Goal: Task Accomplishment & Management: Use online tool/utility

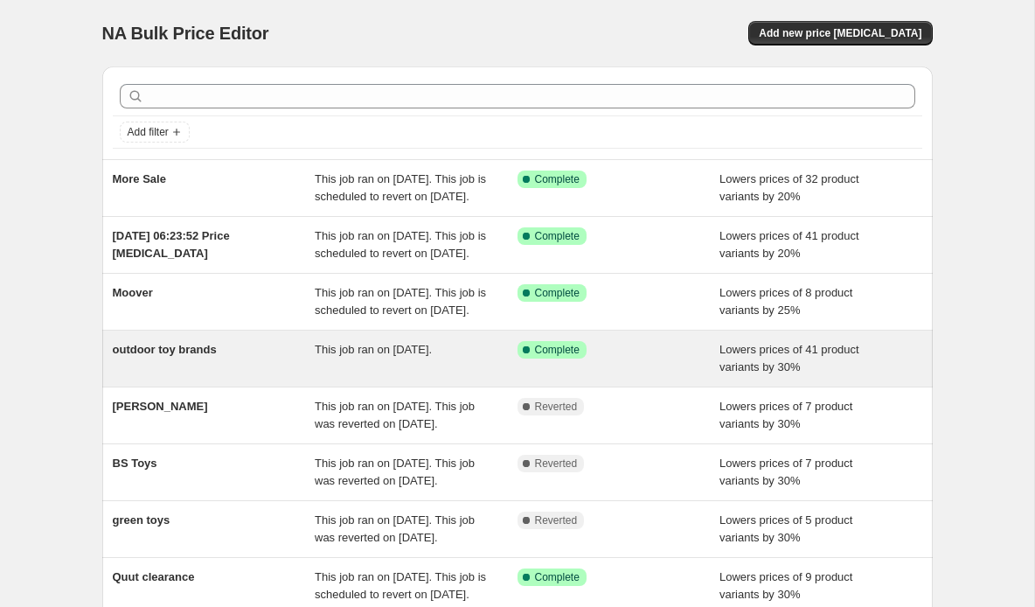
click at [397, 356] on span "This job ran on [DATE]." at bounding box center [373, 349] width 117 height 13
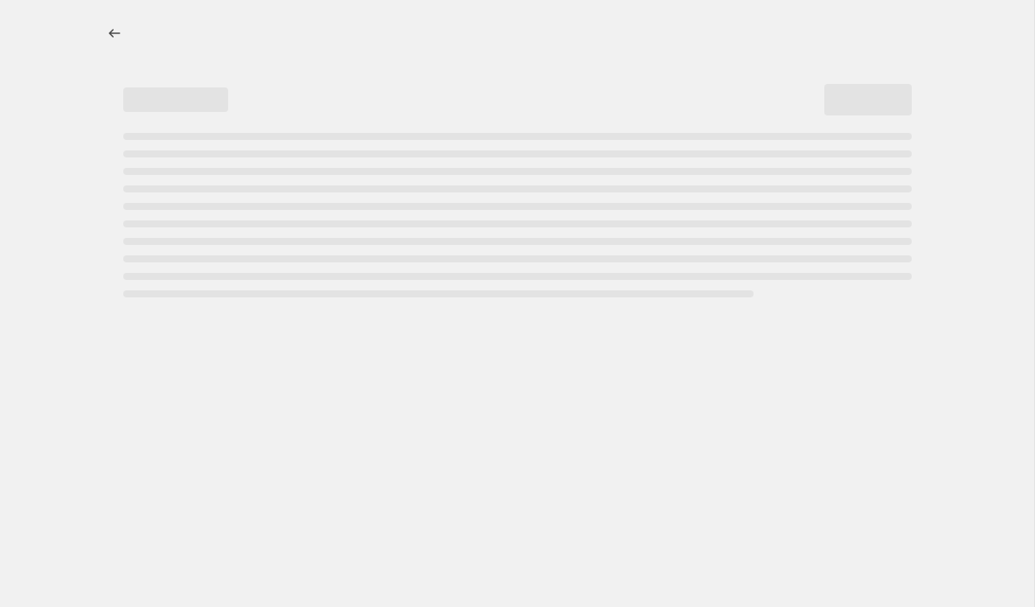
select select "percentage"
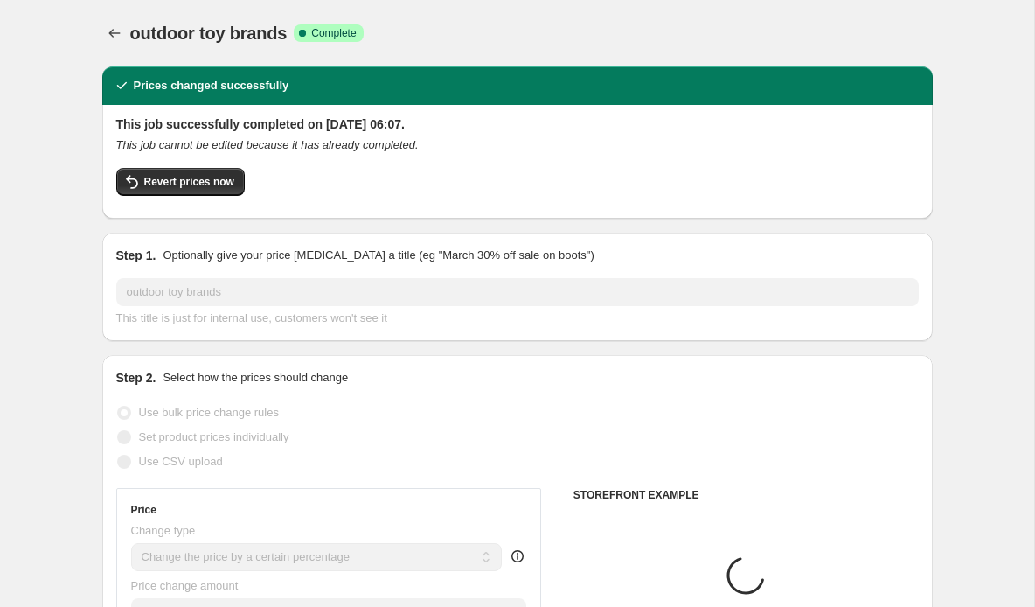
select select "vendor"
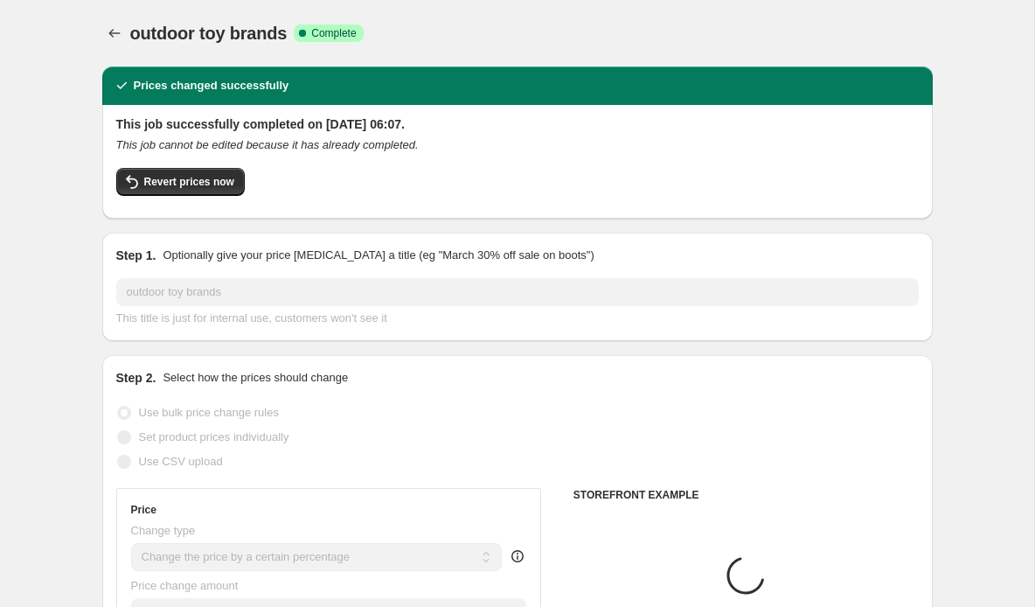
select select "vendor"
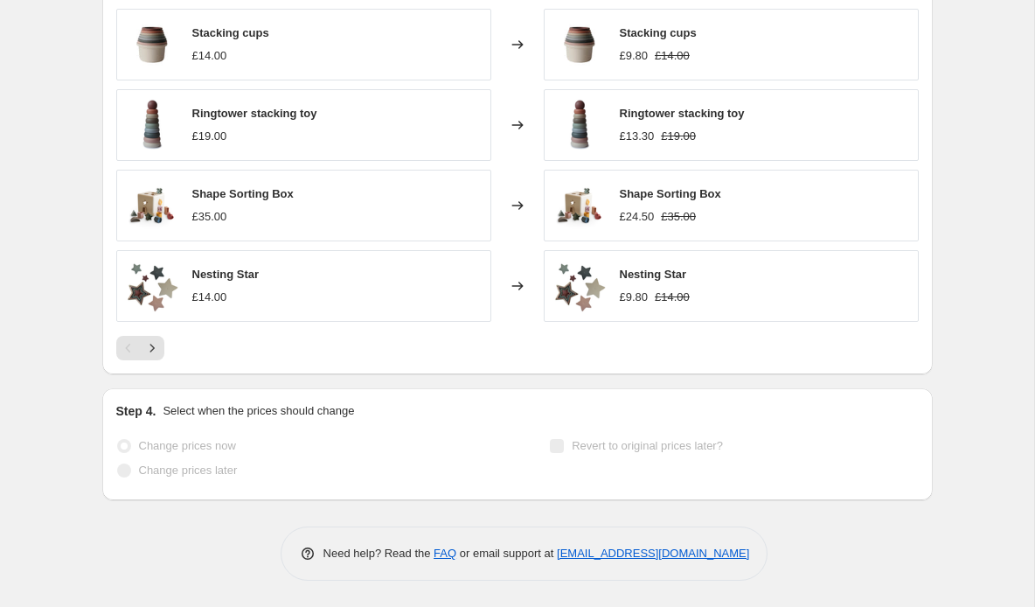
scroll to position [1755, 0]
click at [154, 348] on icon "Next" at bounding box center [151, 347] width 17 height 17
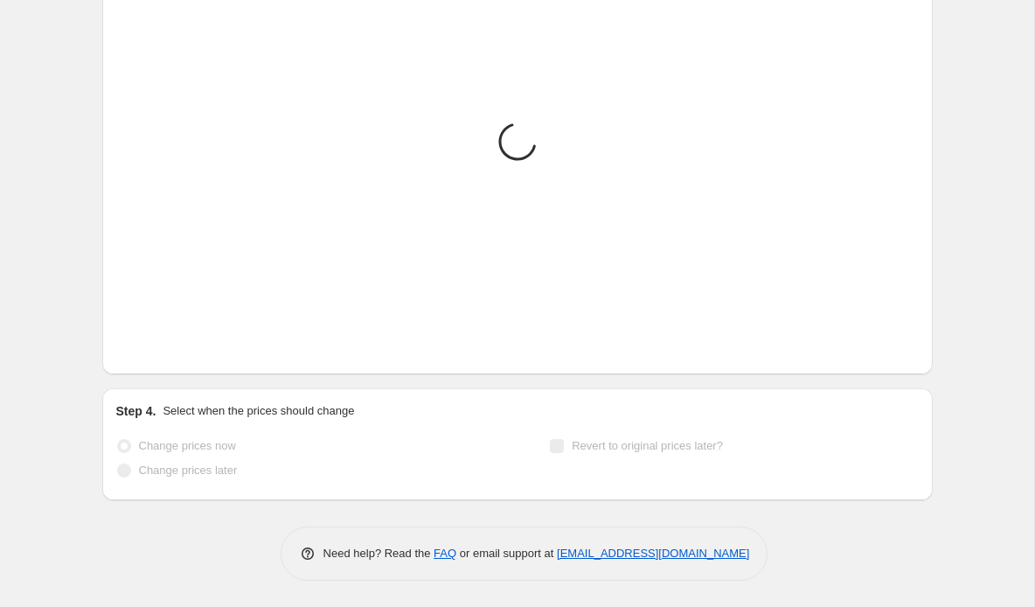
scroll to position [1743, 0]
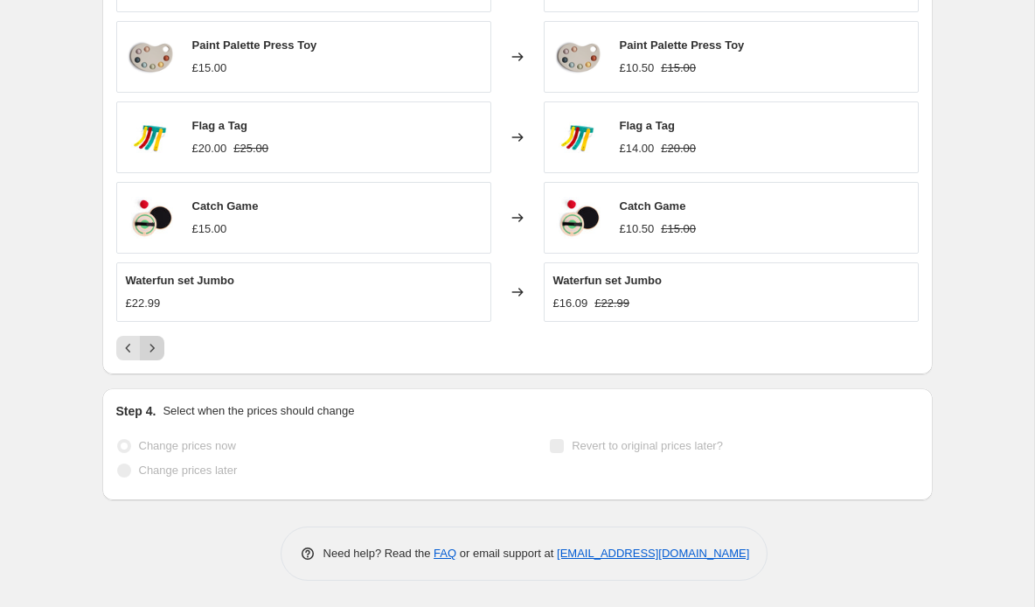
click at [154, 348] on icon "Next" at bounding box center [151, 347] width 17 height 17
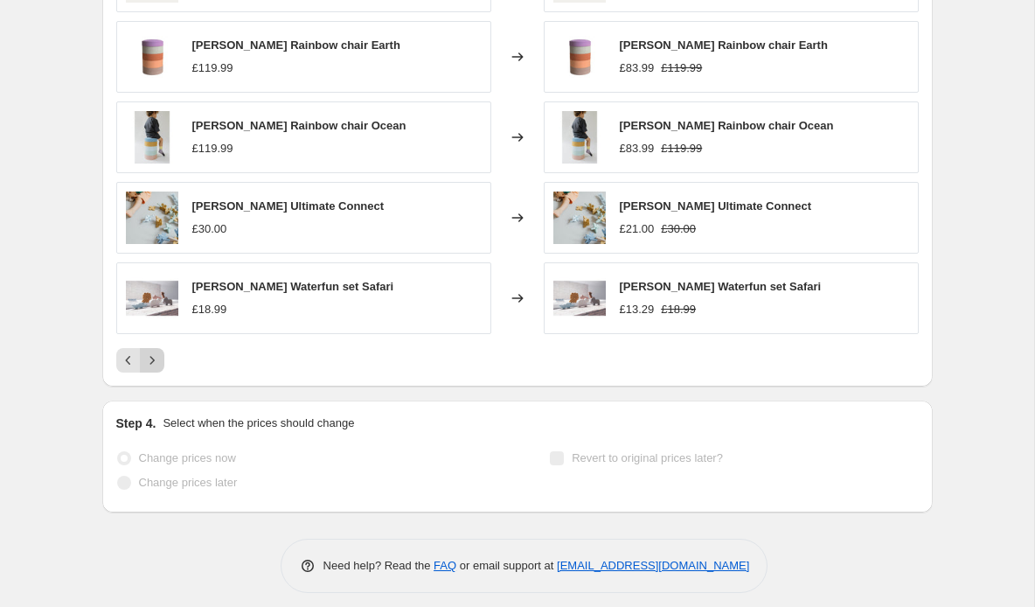
click at [154, 348] on button "Next" at bounding box center [152, 360] width 24 height 24
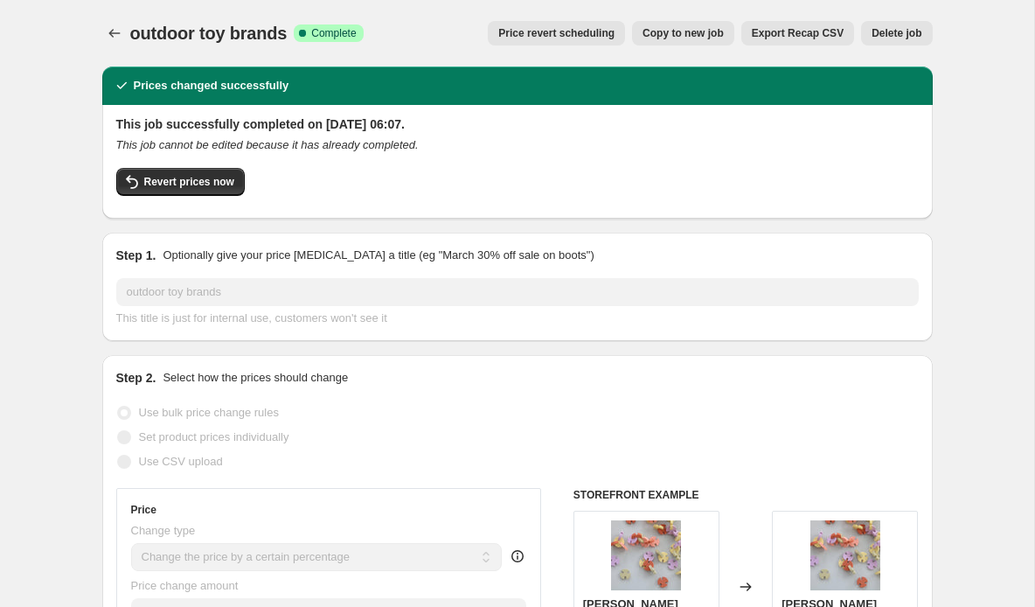
scroll to position [0, 0]
click at [582, 31] on span "Price revert scheduling" at bounding box center [556, 33] width 116 height 14
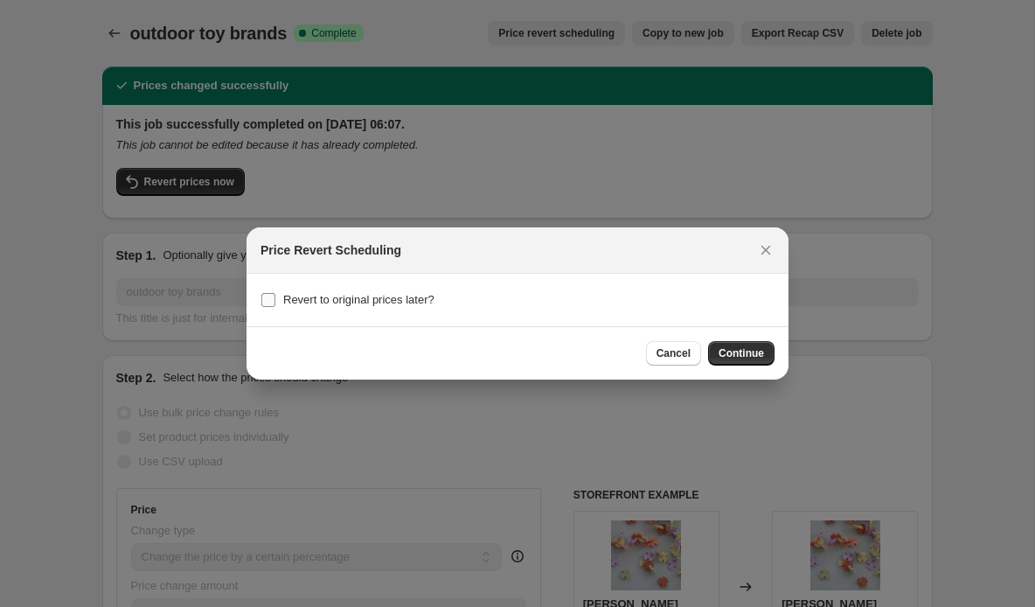
click at [348, 301] on span "Revert to original prices later?" at bounding box center [358, 299] width 151 height 13
click at [275, 301] on input "Revert to original prices later?" at bounding box center [268, 300] width 14 height 14
checkbox input "true"
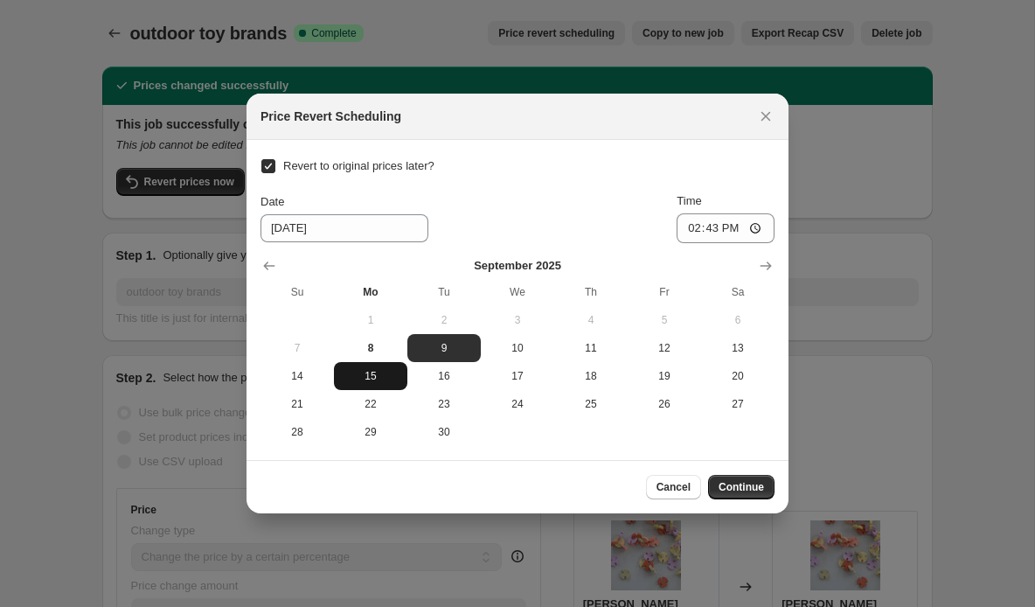
click at [371, 380] on span "15" at bounding box center [370, 376] width 59 height 14
type input "9/15/2025"
click at [745, 489] on span "Continue" at bounding box center [740, 487] width 45 height 14
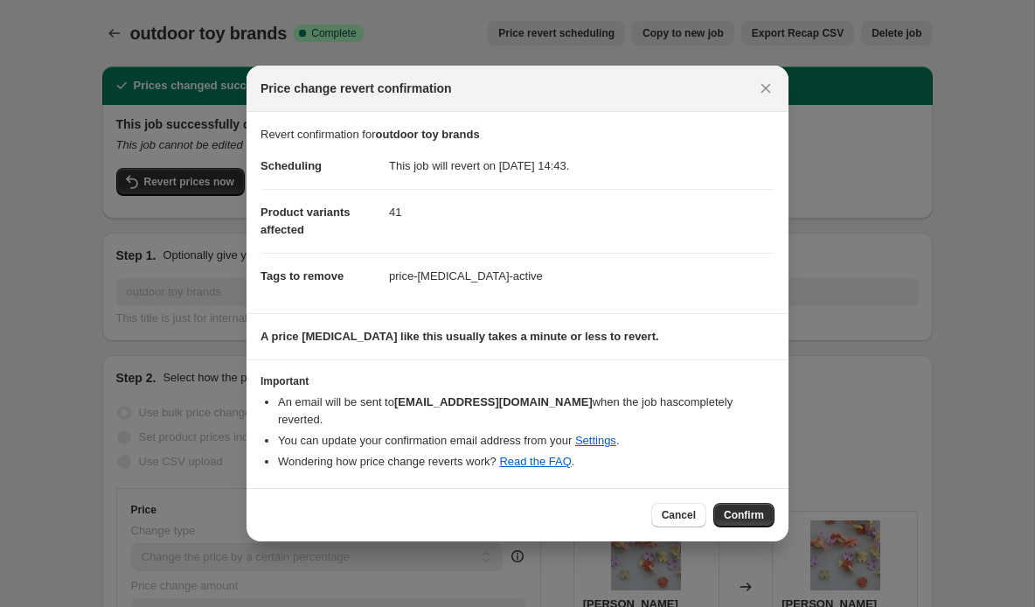
drag, startPoint x: 682, startPoint y: 503, endPoint x: 605, endPoint y: 357, distance: 165.0
click at [678, 508] on span "Cancel" at bounding box center [679, 515] width 34 height 14
checkbox input "false"
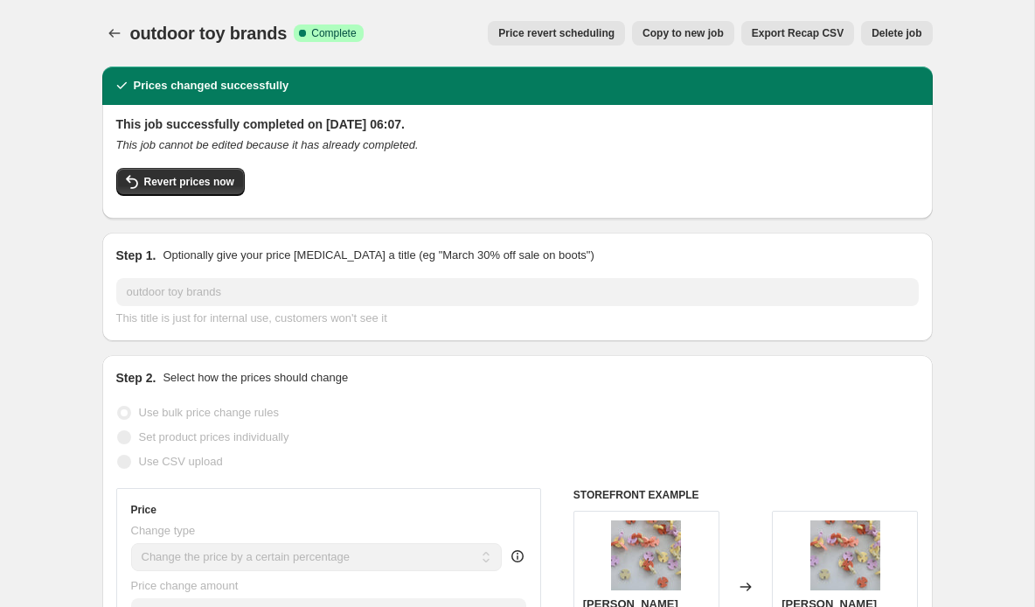
click at [519, 31] on span "Price revert scheduling" at bounding box center [556, 33] width 116 height 14
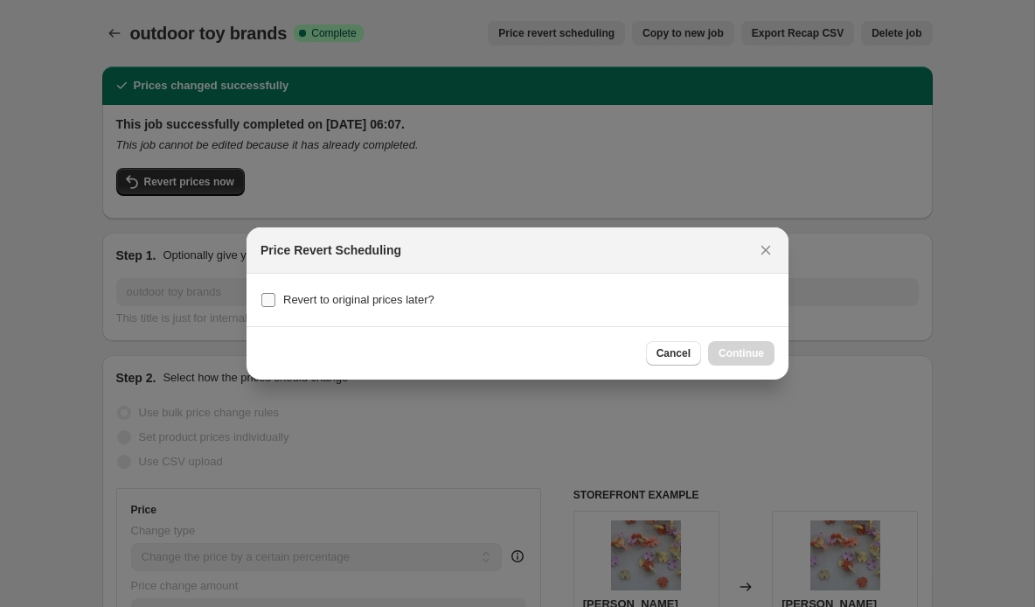
click at [266, 302] on input "Revert to original prices later?" at bounding box center [268, 300] width 14 height 14
checkbox input "true"
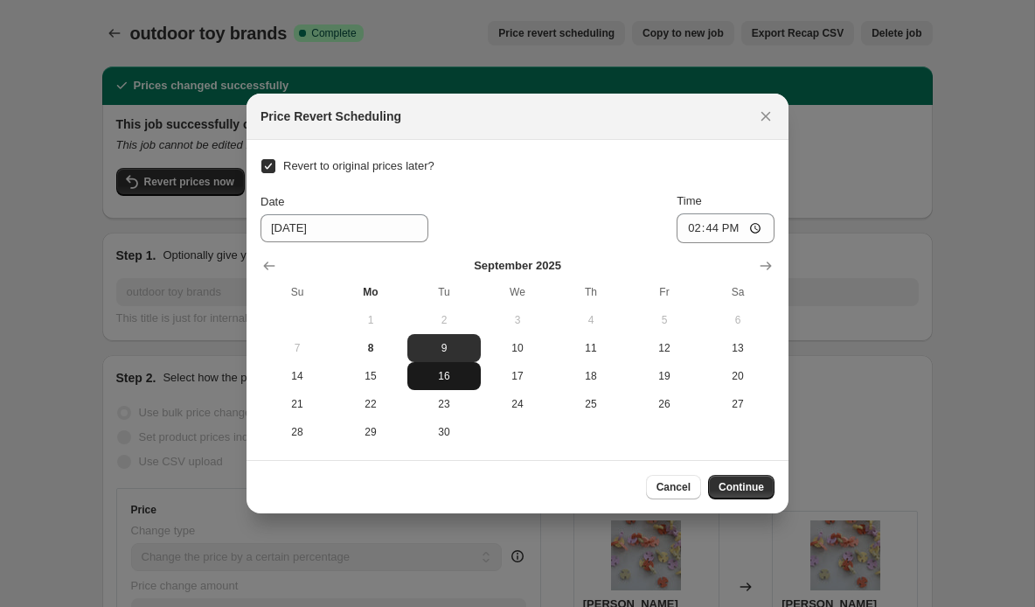
click at [445, 378] on span "16" at bounding box center [443, 376] width 59 height 14
type input "9/16/2025"
click at [735, 232] on input "14:44" at bounding box center [726, 228] width 98 height 30
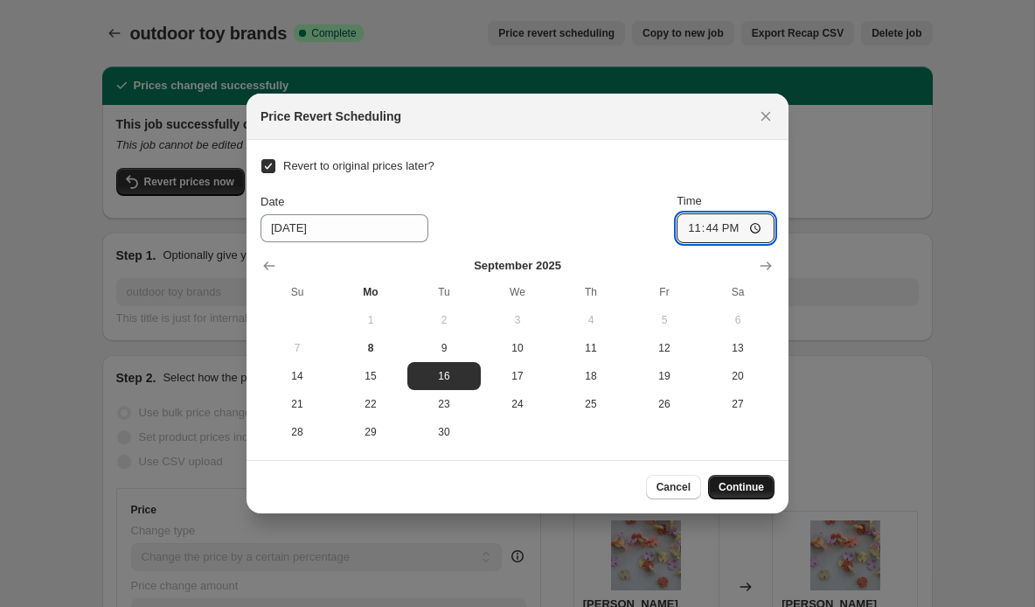
type input "23:44"
click at [744, 489] on span "Continue" at bounding box center [740, 487] width 45 height 14
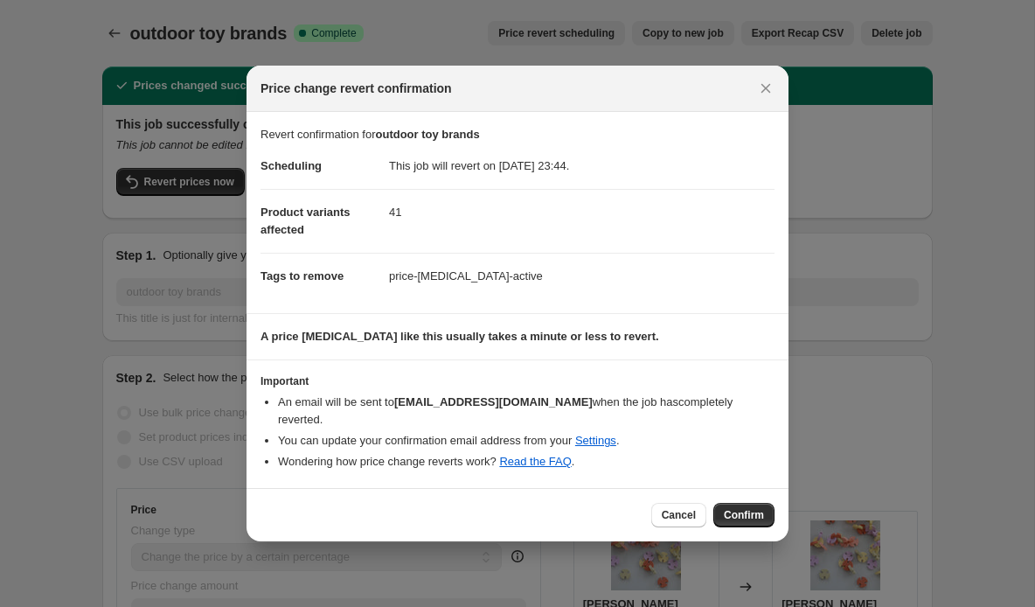
click at [736, 508] on span "Confirm" at bounding box center [744, 515] width 40 height 14
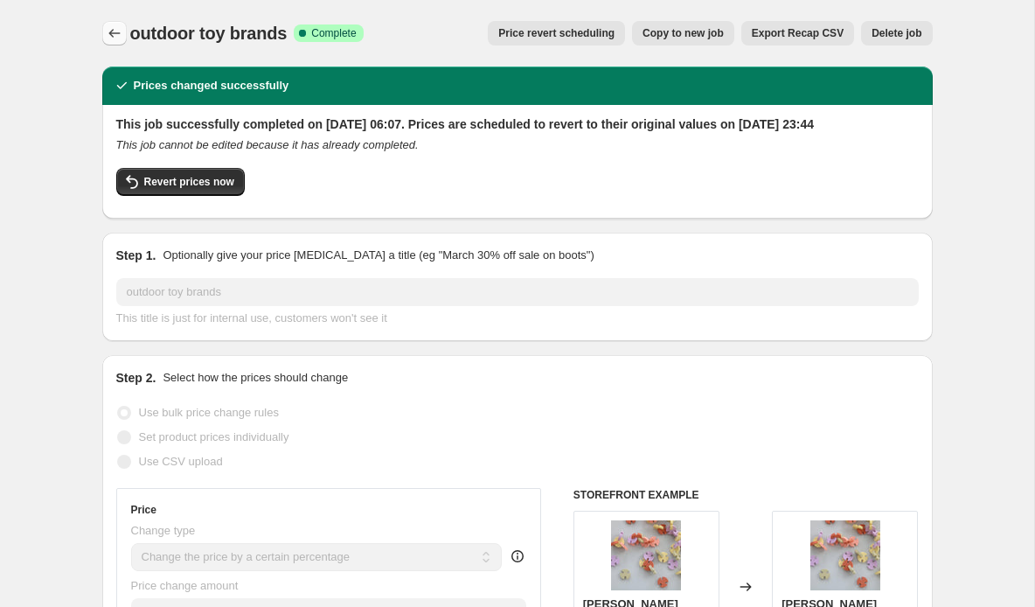
click at [114, 31] on icon "Price change jobs" at bounding box center [114, 32] width 17 height 17
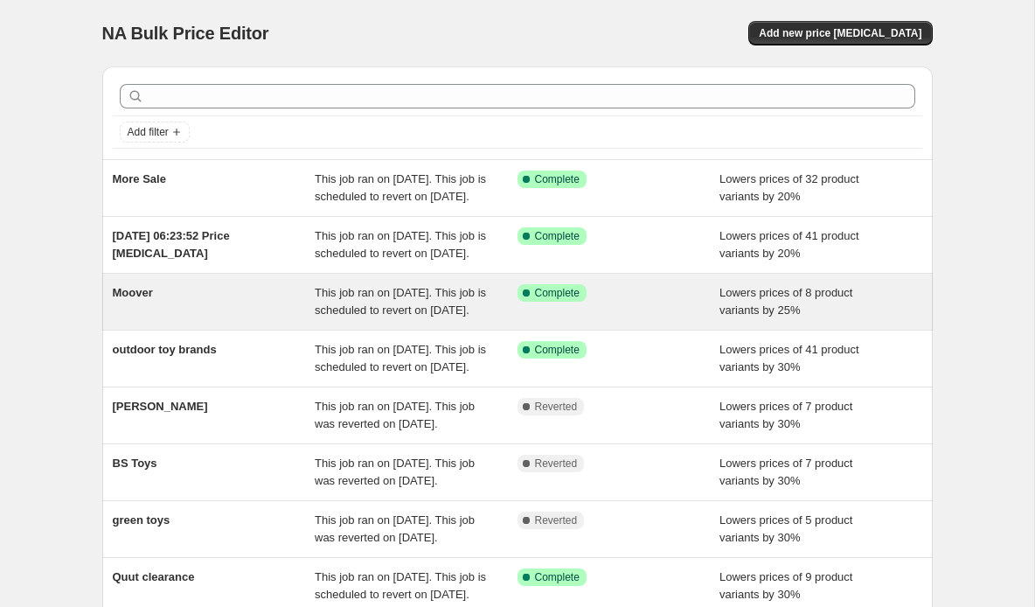
click at [413, 316] on span "This job ran on 28 August 2025. This job is scheduled to revert on 8 September …" at bounding box center [400, 301] width 171 height 31
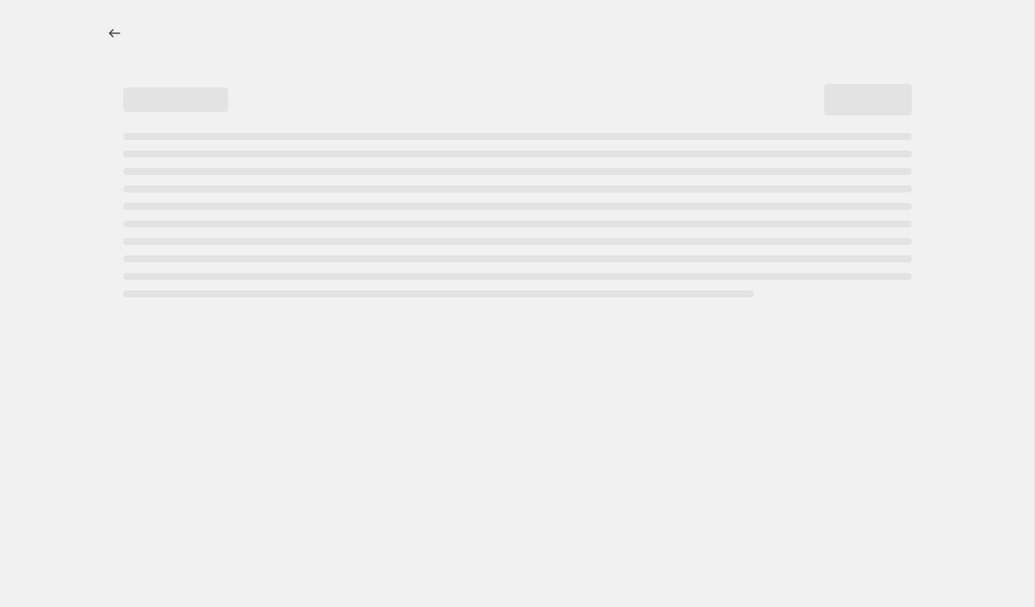
select select "percentage"
select select "vendor"
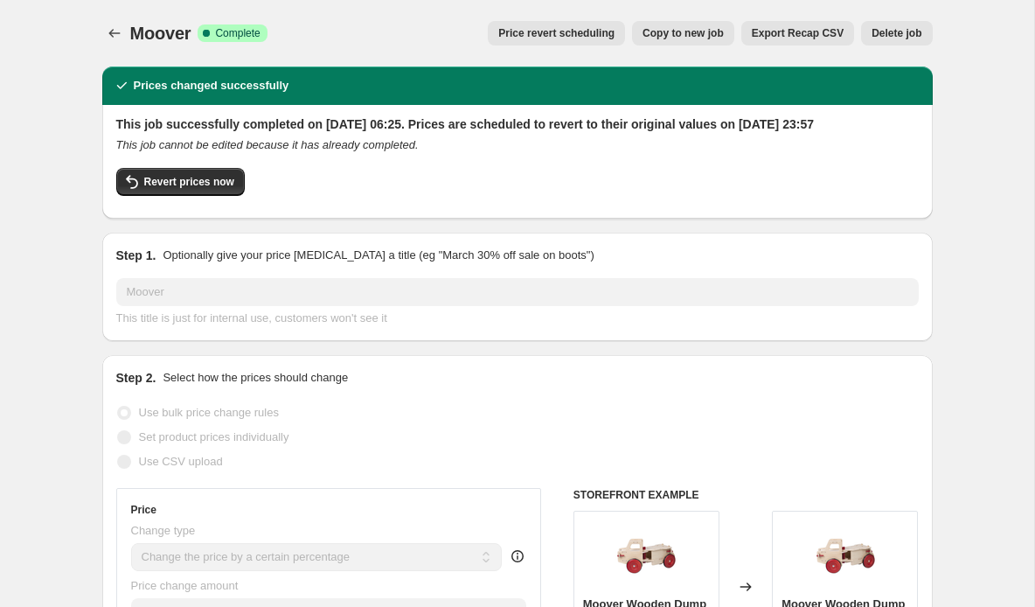
click at [514, 34] on span "Price revert scheduling" at bounding box center [556, 33] width 116 height 14
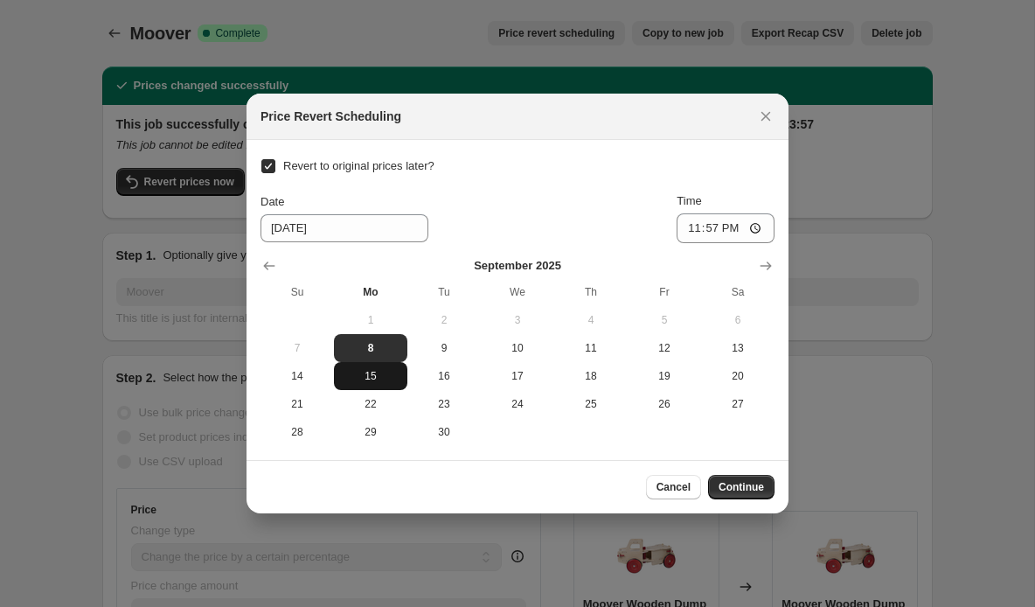
click at [382, 377] on span "15" at bounding box center [370, 376] width 59 height 14
click at [441, 378] on span "16" at bounding box center [443, 376] width 59 height 14
click at [368, 382] on span "15" at bounding box center [370, 376] width 59 height 14
type input "9/15/2025"
click at [744, 483] on span "Continue" at bounding box center [740, 487] width 45 height 14
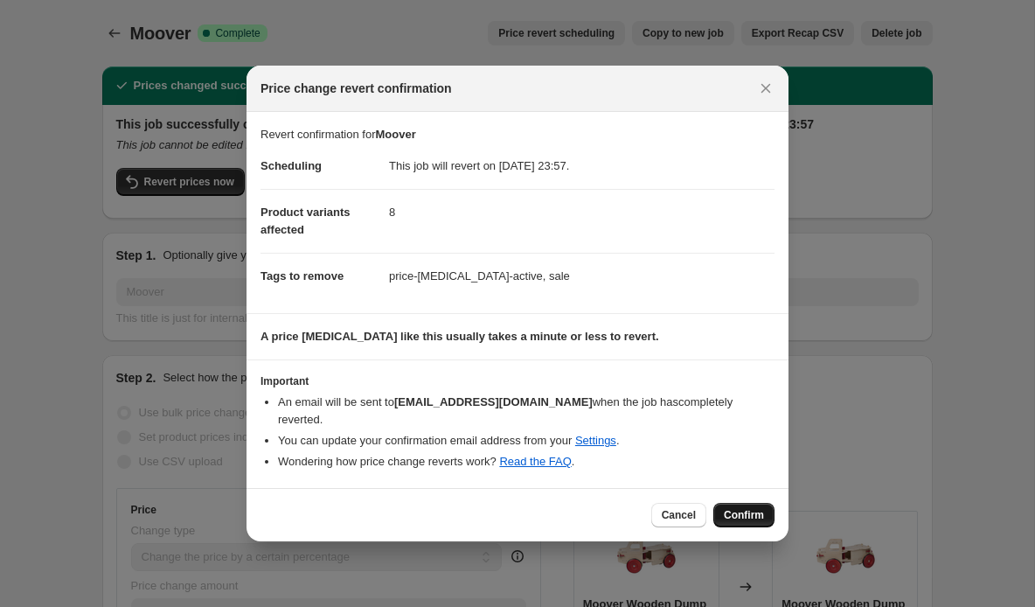
click at [746, 508] on span "Confirm" at bounding box center [744, 515] width 40 height 14
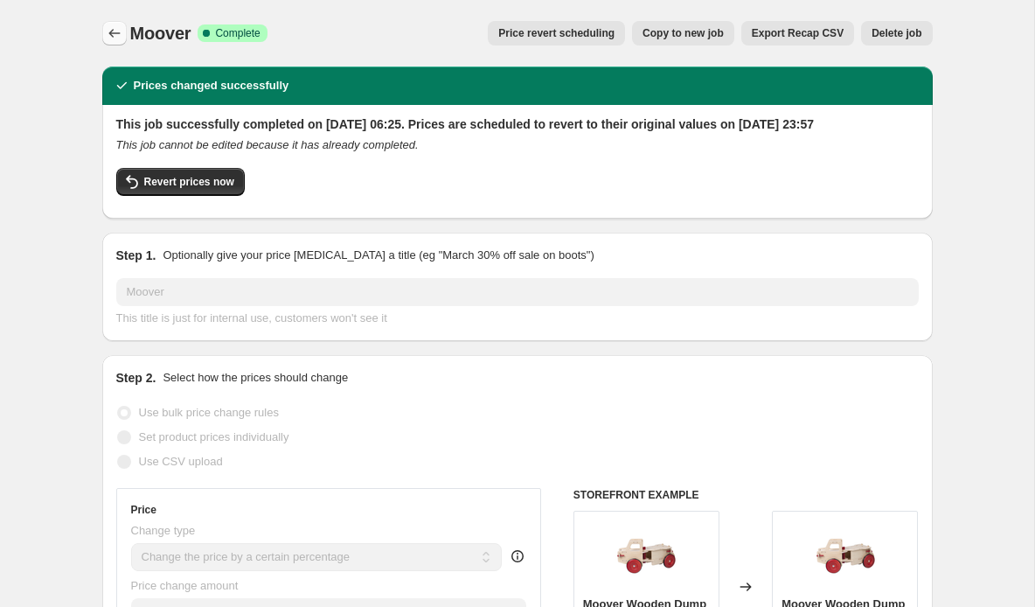
click at [108, 31] on icon "Price change jobs" at bounding box center [114, 32] width 17 height 17
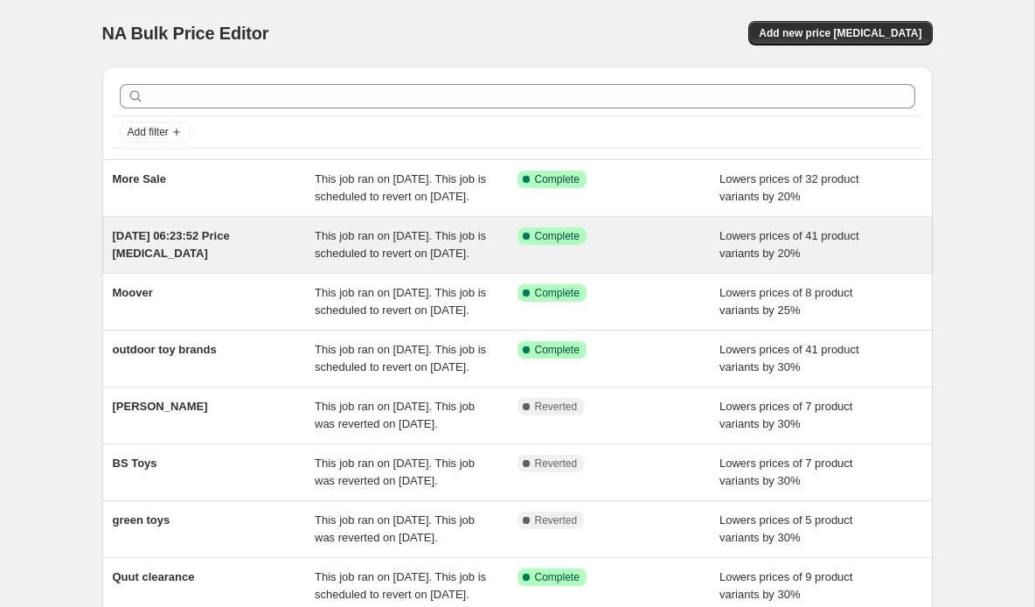
click at [321, 260] on div "This job ran on 28 August 2025. This job is scheduled to revert on 8 September …" at bounding box center [416, 244] width 203 height 35
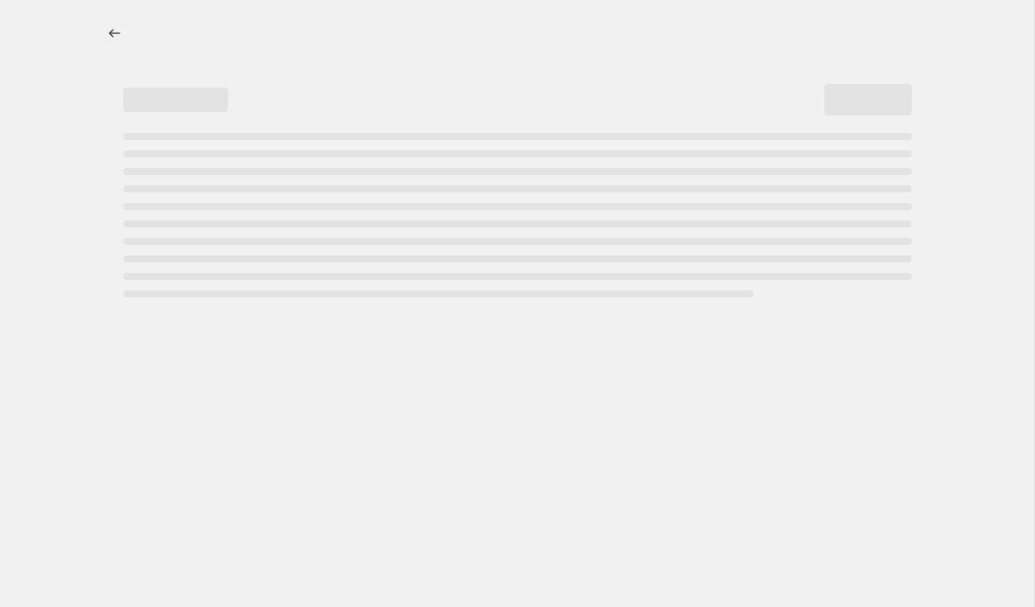
select select "percentage"
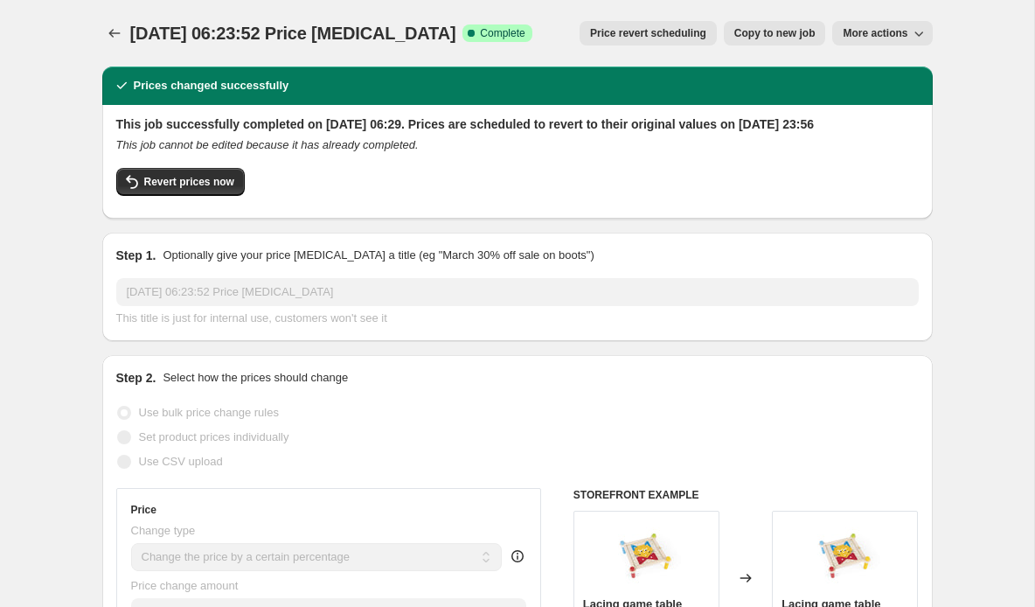
click at [611, 39] on span "Price revert scheduling" at bounding box center [648, 33] width 116 height 14
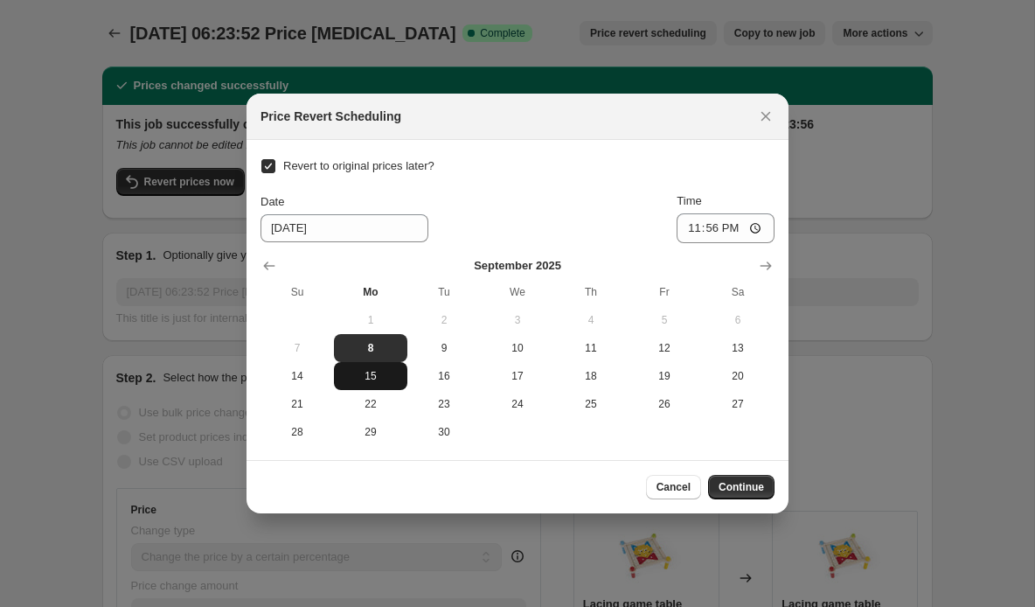
click at [371, 374] on span "15" at bounding box center [370, 376] width 59 height 14
type input "9/15/2025"
click at [738, 490] on span "Continue" at bounding box center [740, 487] width 45 height 14
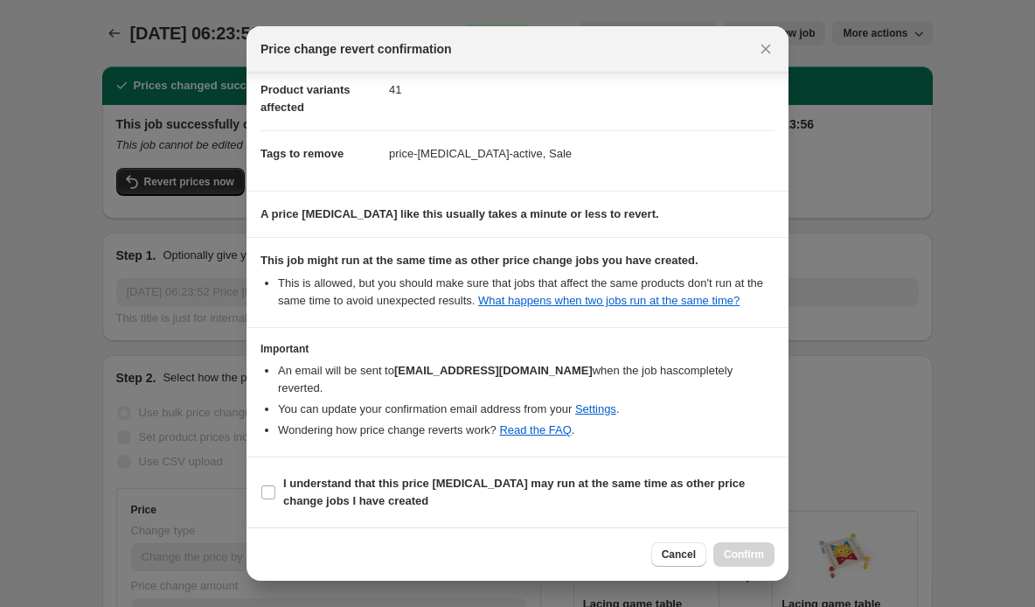
scroll to position [83, 0]
drag, startPoint x: 267, startPoint y: 491, endPoint x: 282, endPoint y: 492, distance: 14.9
click at [267, 491] on input "I understand that this price change job may run at the same time as other price…" at bounding box center [268, 492] width 14 height 14
checkbox input "true"
click at [732, 552] on span "Confirm" at bounding box center [744, 554] width 40 height 14
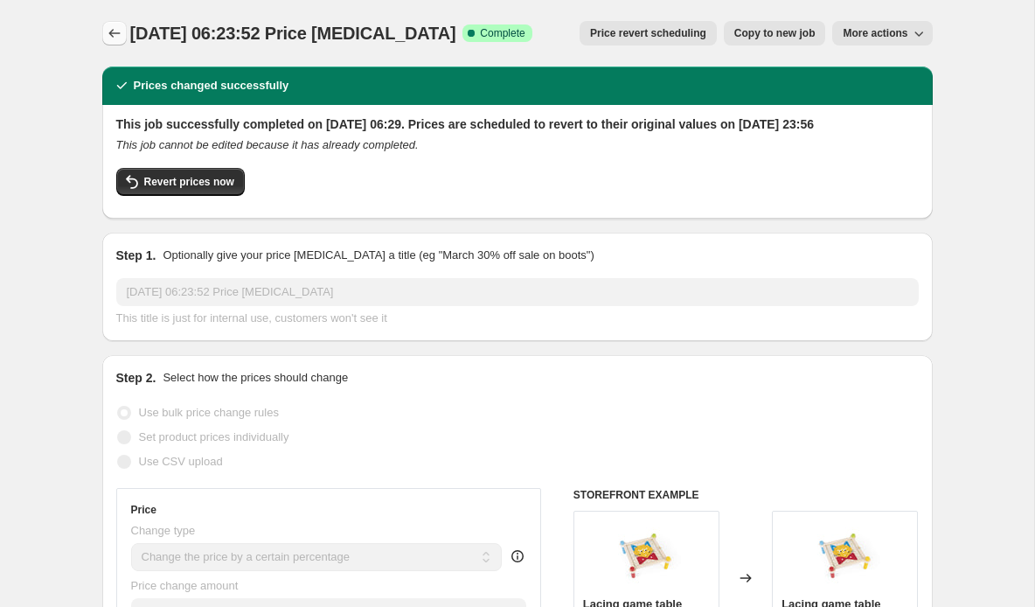
click at [121, 31] on icon "Price change jobs" at bounding box center [114, 32] width 17 height 17
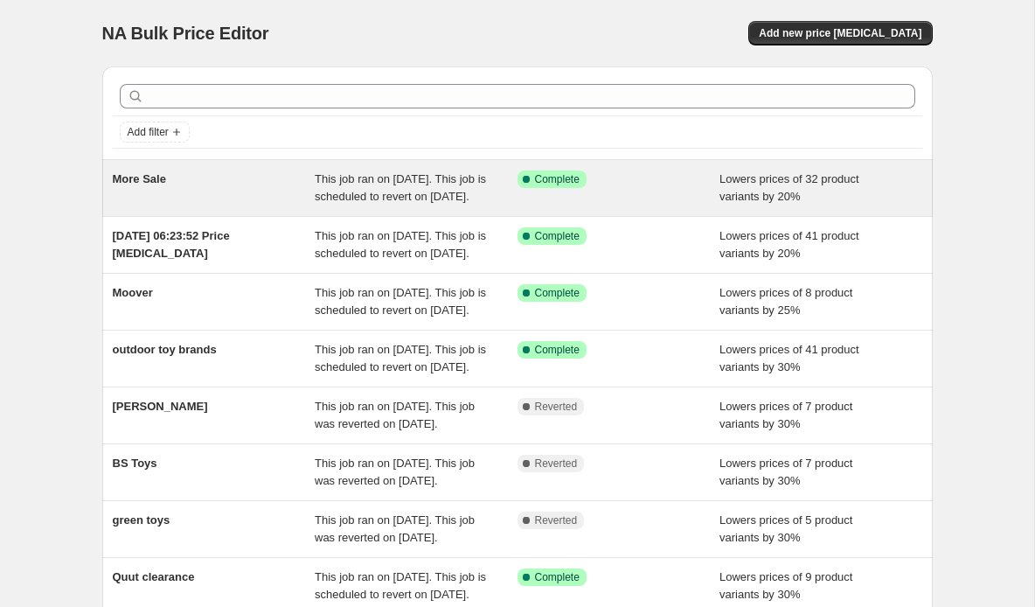
click at [517, 191] on div "Success Complete Complete" at bounding box center [618, 187] width 203 height 35
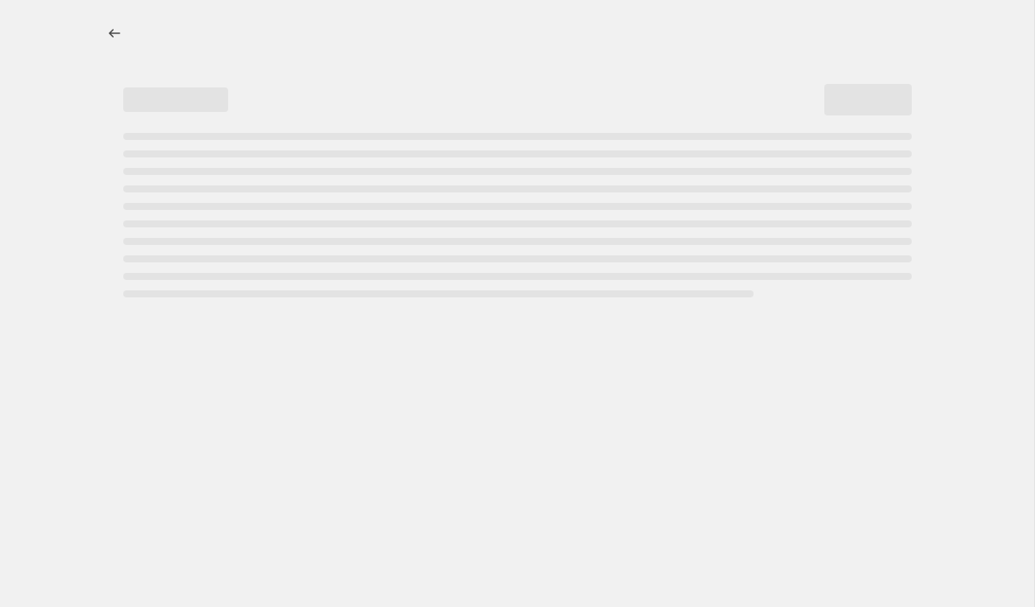
select select "percentage"
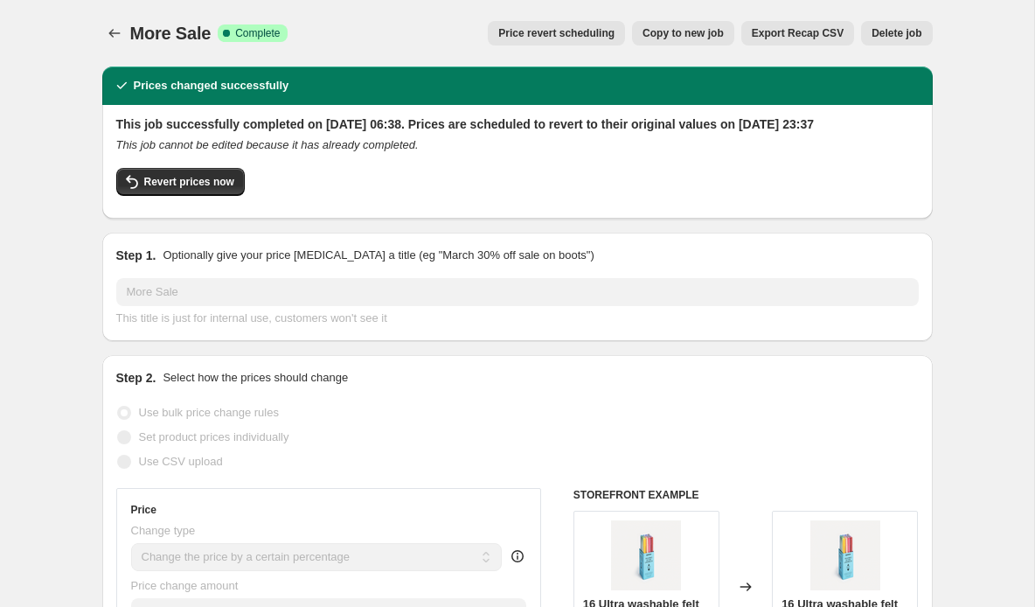
click at [559, 36] on span "Price revert scheduling" at bounding box center [556, 33] width 116 height 14
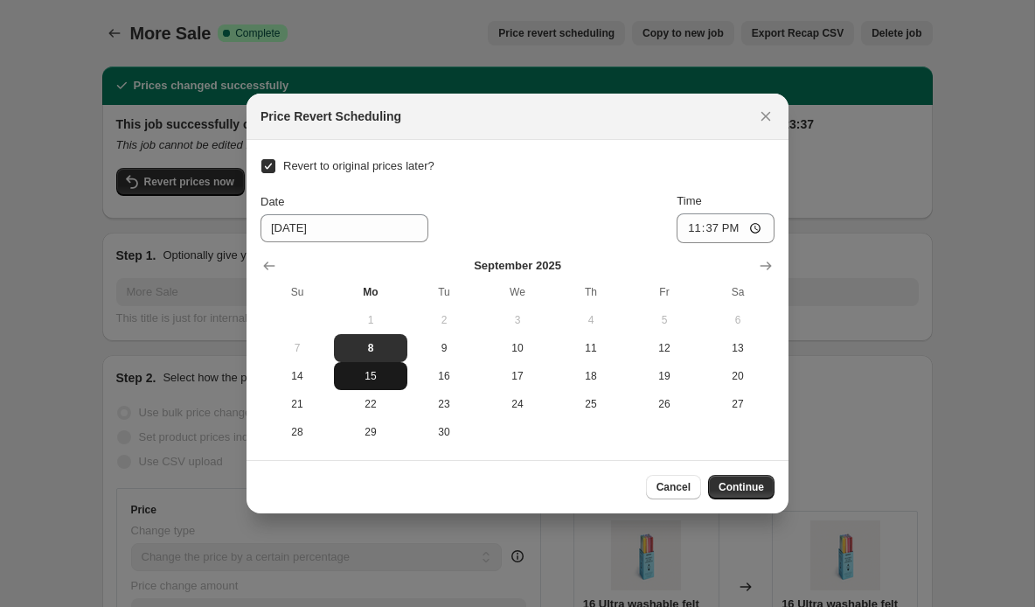
click at [374, 369] on button "15" at bounding box center [370, 376] width 73 height 28
type input "9/15/2025"
click at [739, 490] on span "Continue" at bounding box center [740, 487] width 45 height 14
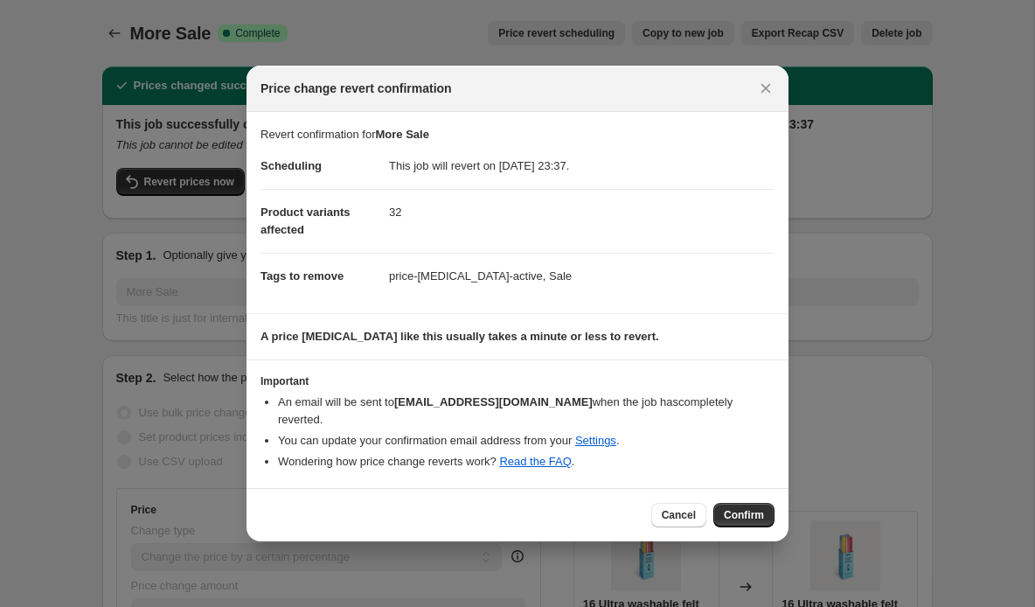
click at [739, 510] on span "Confirm" at bounding box center [744, 515] width 40 height 14
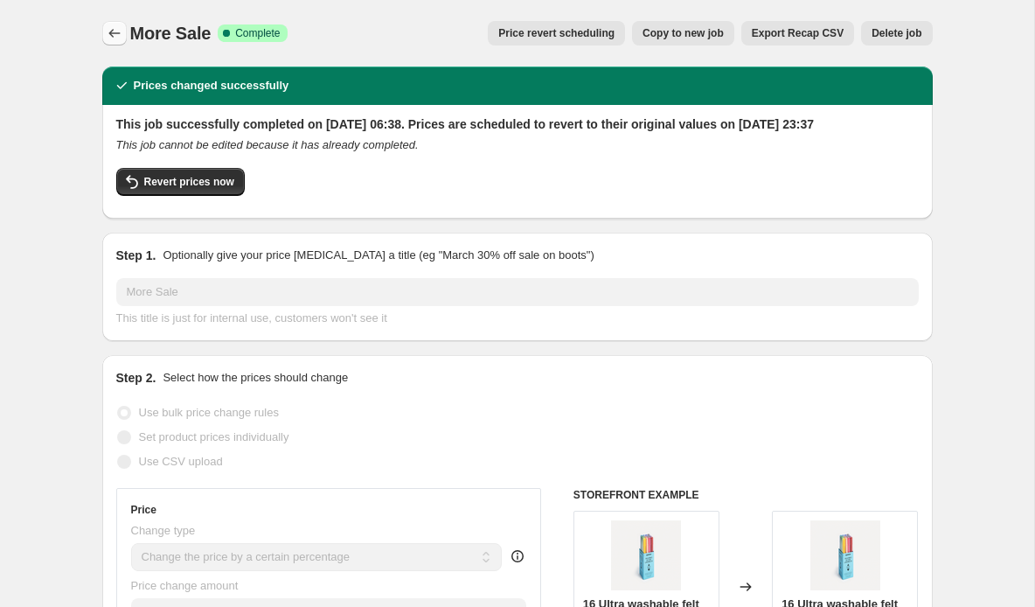
click at [109, 35] on icon "Price change jobs" at bounding box center [114, 32] width 17 height 17
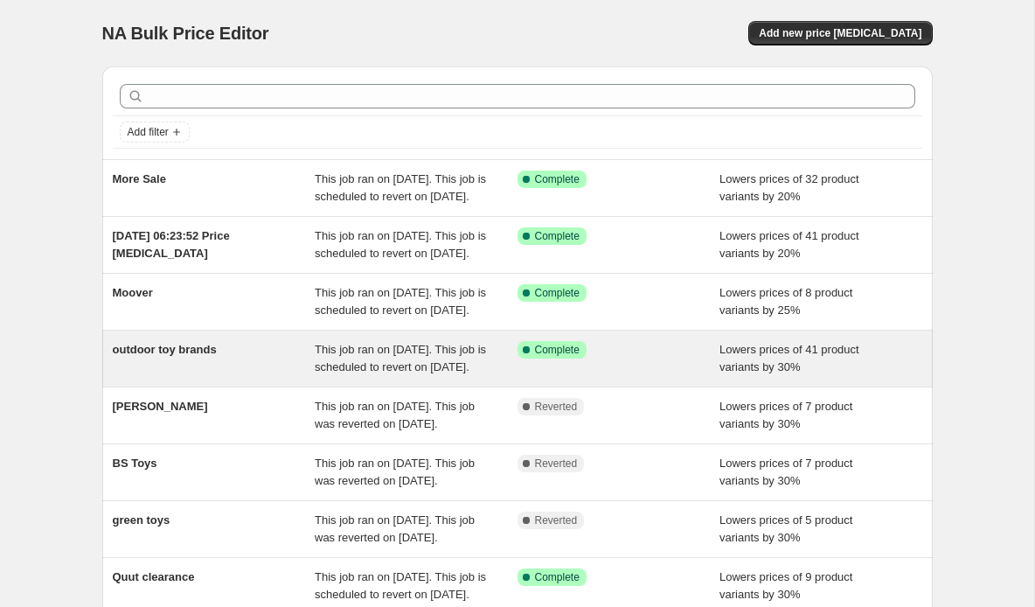
click at [448, 373] on span "This job ran on 28 August 2025. This job is scheduled to revert on 16 September…" at bounding box center [400, 358] width 171 height 31
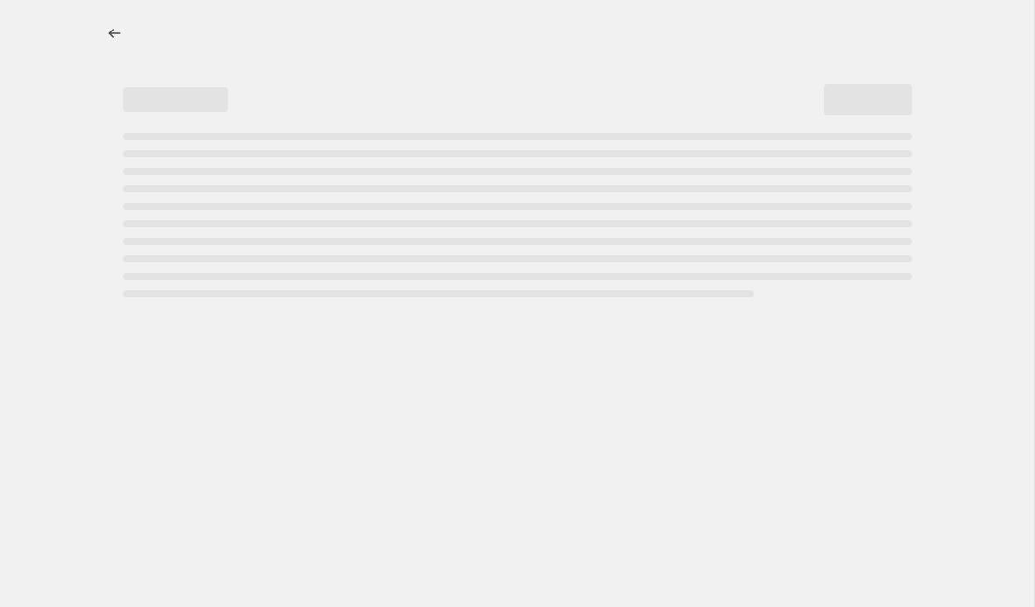
select select "percentage"
select select "vendor"
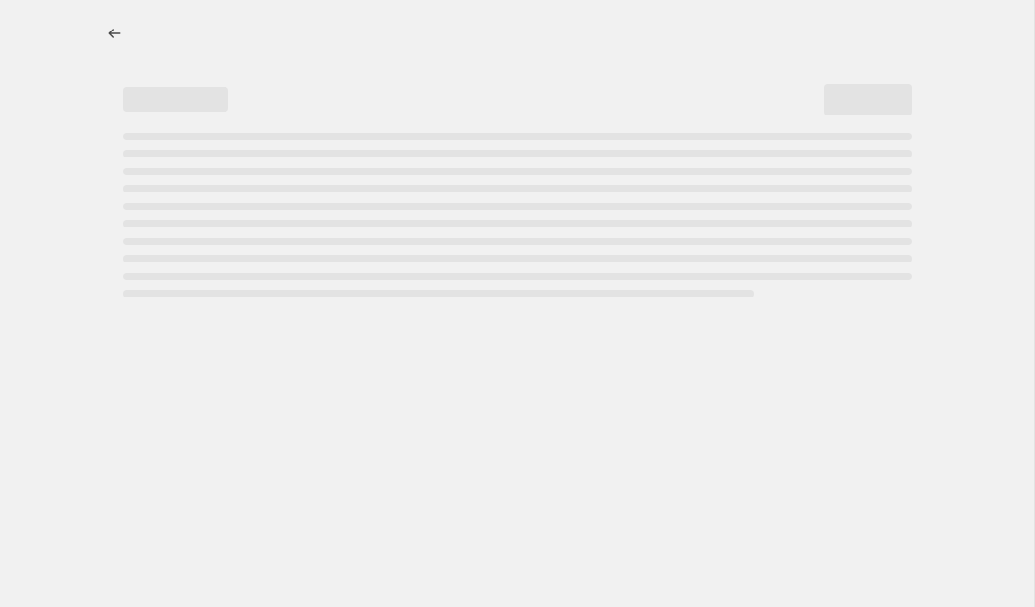
select select "vendor"
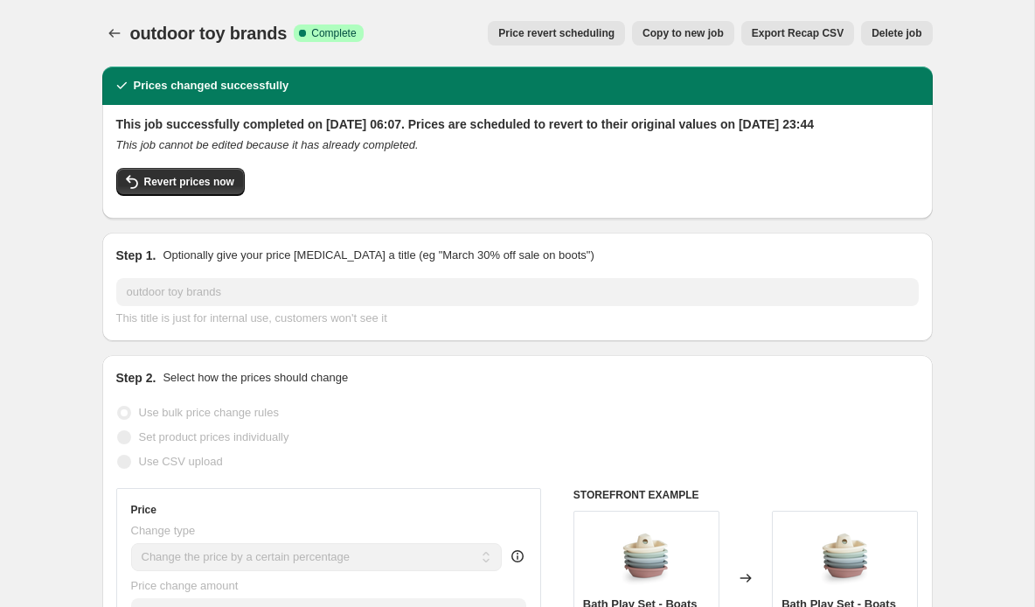
click at [526, 38] on span "Price revert scheduling" at bounding box center [556, 33] width 116 height 14
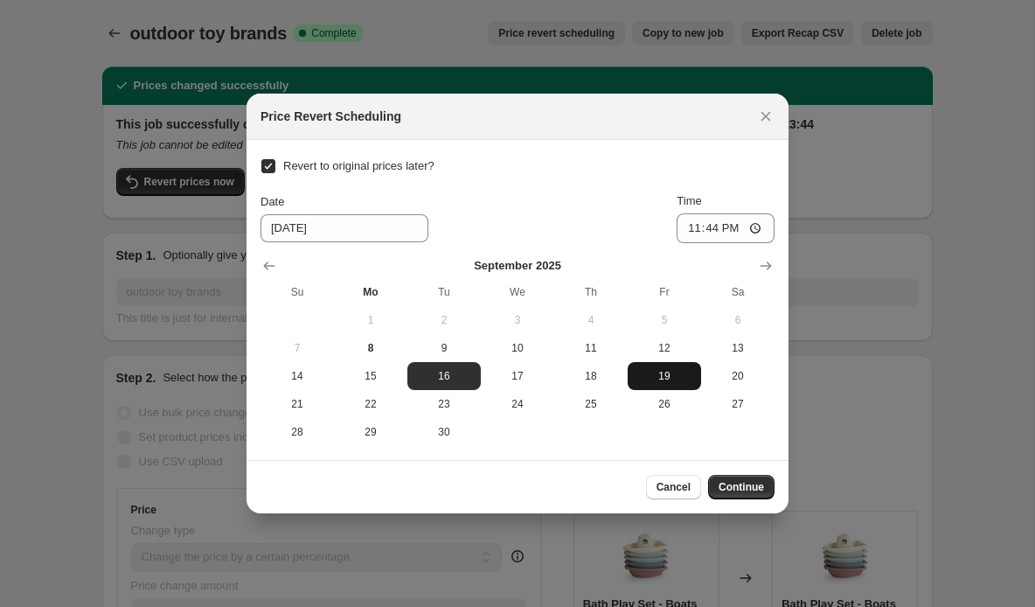
drag, startPoint x: 368, startPoint y: 371, endPoint x: 654, endPoint y: 364, distance: 285.9
click at [371, 371] on span "15" at bounding box center [370, 376] width 59 height 14
type input "9/15/2025"
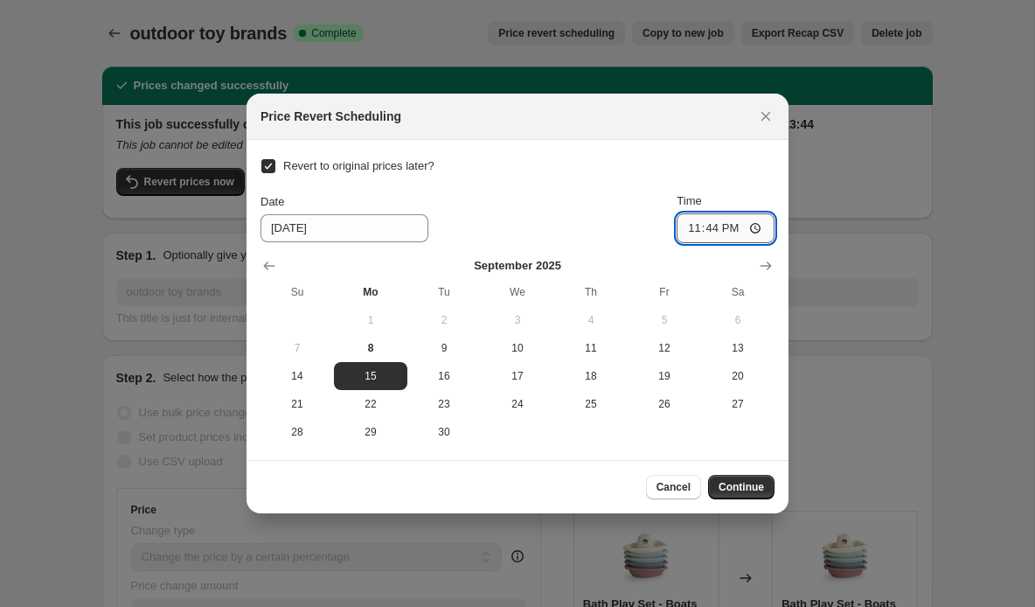
click at [757, 232] on input "23:44" at bounding box center [726, 228] width 98 height 30
type input "23:56"
click at [730, 483] on span "Continue" at bounding box center [740, 487] width 45 height 14
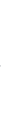
scroll to position [83, 0]
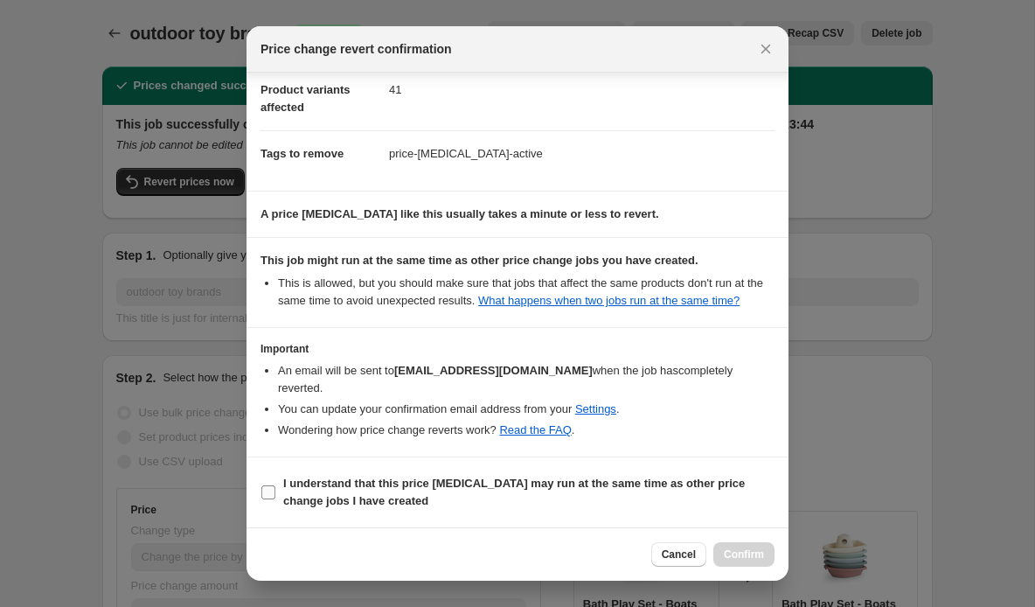
click at [279, 496] on label "I understand that this price change job may run at the same time as other price…" at bounding box center [517, 492] width 514 height 42
click at [275, 496] on input "I understand that this price change job may run at the same time as other price…" at bounding box center [268, 492] width 14 height 14
checkbox input "true"
click at [727, 553] on span "Confirm" at bounding box center [744, 554] width 40 height 14
